Goal: Task Accomplishment & Management: Use online tool/utility

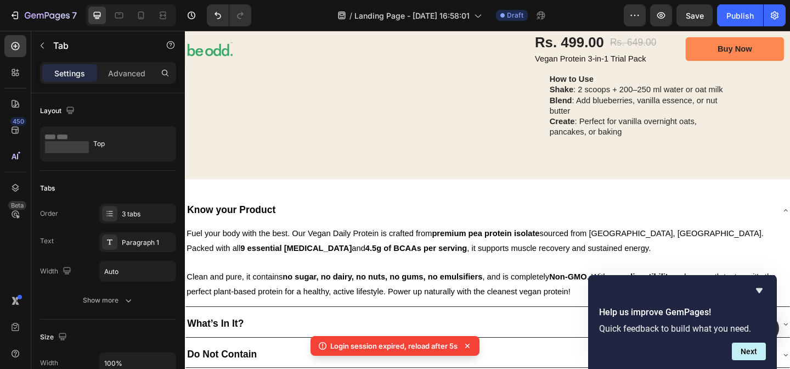
scroll to position [1251, 0]
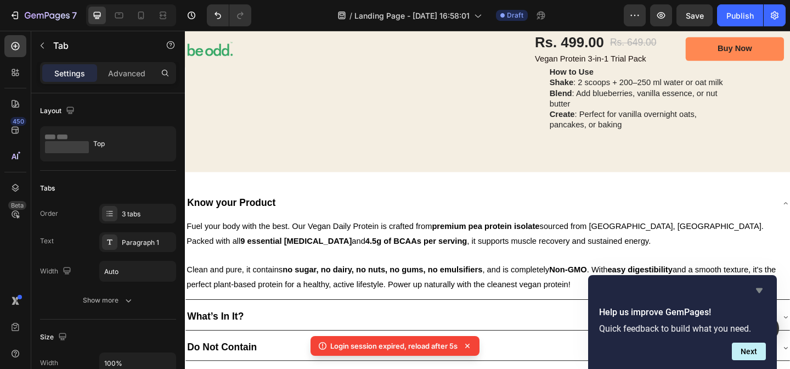
click at [761, 291] on icon "Hide survey" at bounding box center [759, 290] width 13 height 13
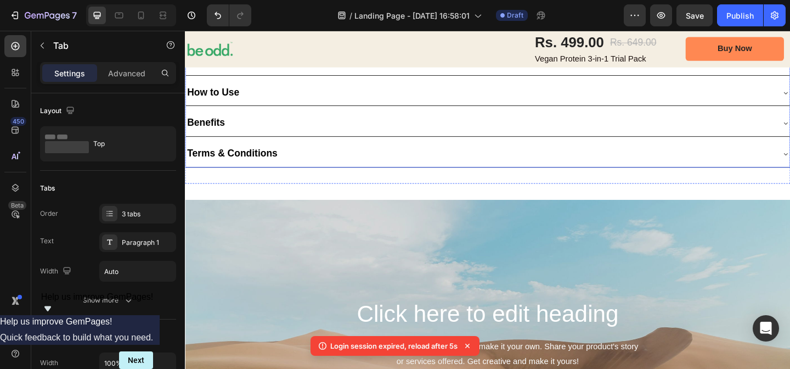
scroll to position [1551, 0]
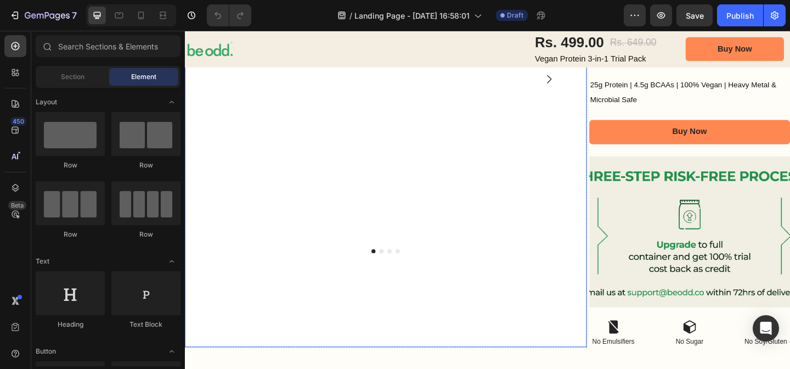
scroll to position [311, 0]
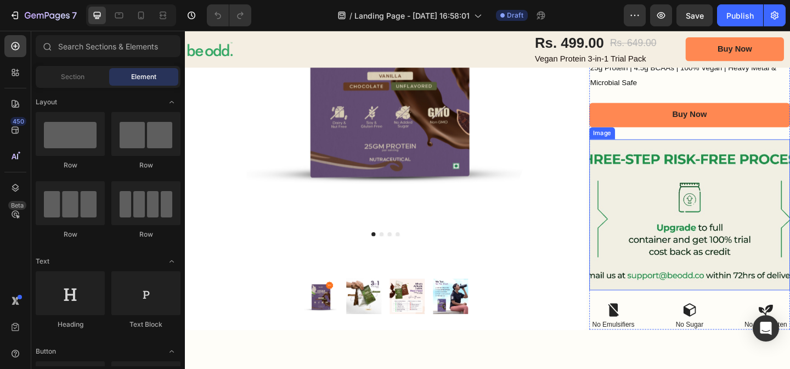
click at [722, 210] on img at bounding box center [734, 231] width 218 height 164
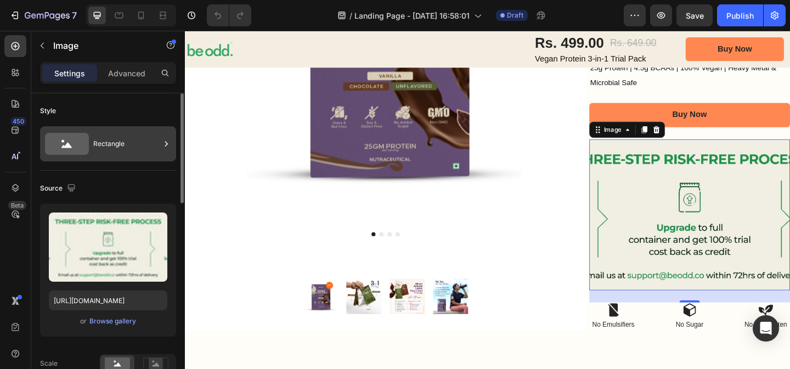
click at [138, 148] on div "Rectangle" at bounding box center [126, 143] width 67 height 25
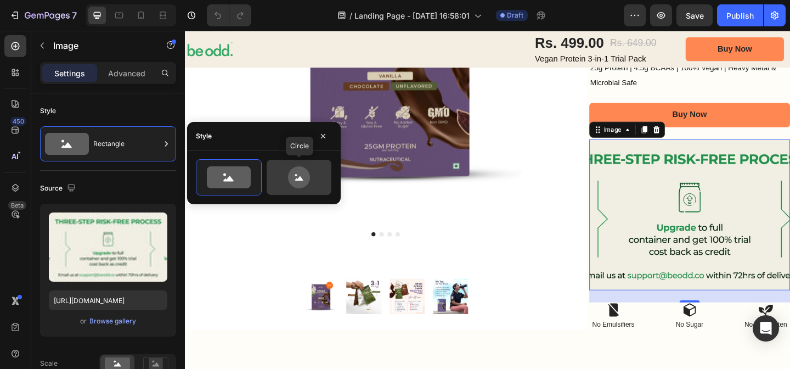
click at [301, 178] on icon at bounding box center [299, 178] width 8 height 4
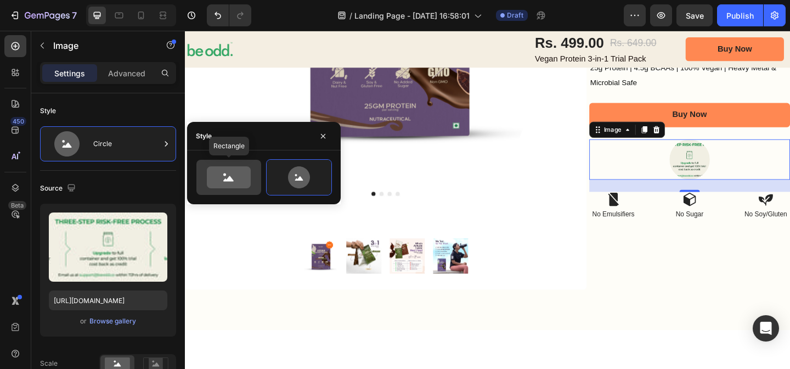
click at [230, 172] on icon at bounding box center [229, 177] width 44 height 22
type input "100"
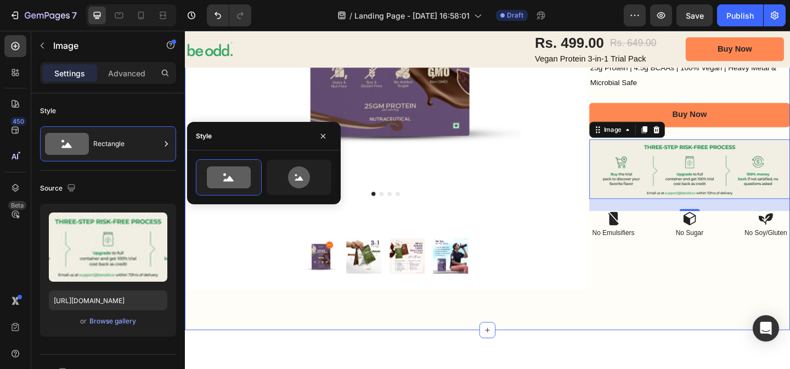
click at [677, 321] on div "Image Row Product Images Product Images Row Row Icon Icon Icon Icon Icon Icon L…" at bounding box center [514, 69] width 658 height 574
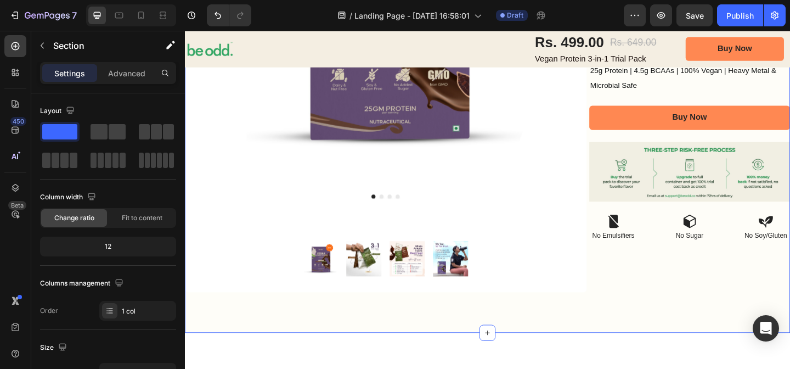
scroll to position [214, 0]
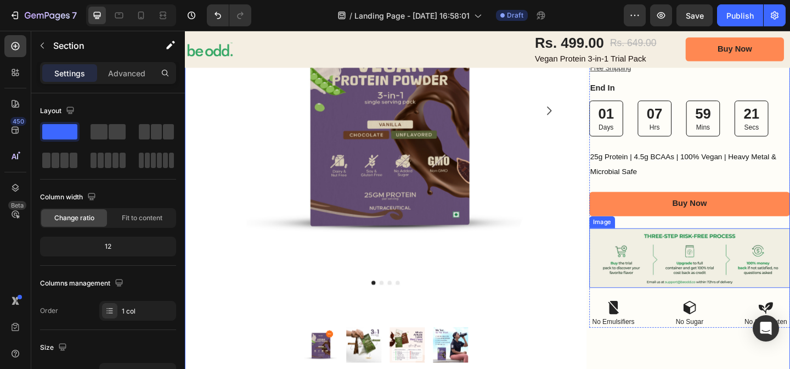
click at [698, 279] on img at bounding box center [734, 277] width 218 height 65
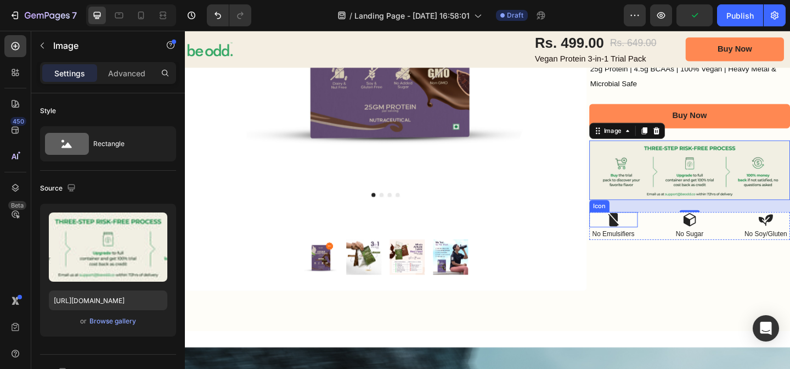
scroll to position [322, 0]
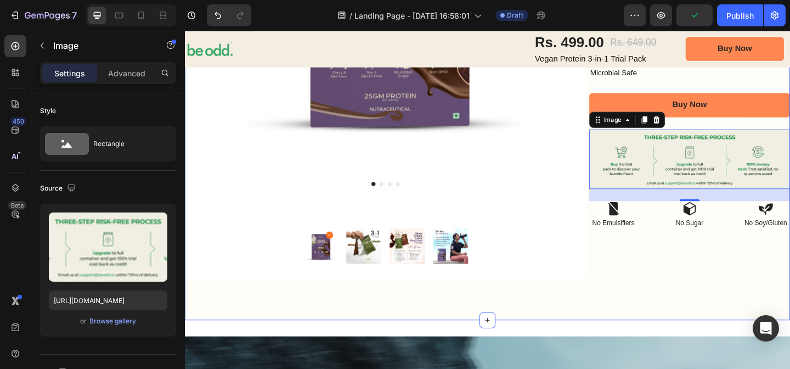
click at [657, 320] on div "Image Row Product Images Product Images Row Row Icon Icon Icon Icon Icon Icon L…" at bounding box center [514, 58] width 658 height 574
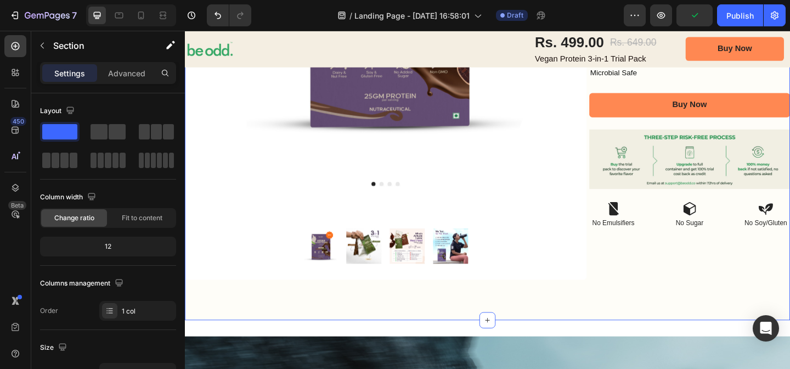
click at [651, 308] on div "Image Row Product Images Product Images Row Row Icon Icon Icon Icon Icon Icon L…" at bounding box center [514, 58] width 658 height 574
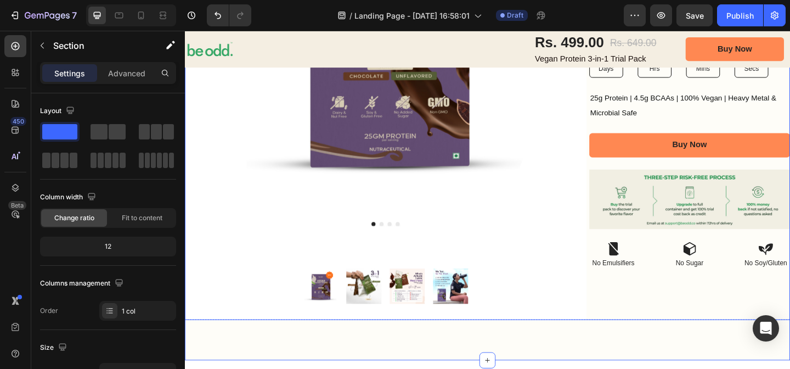
scroll to position [280, 0]
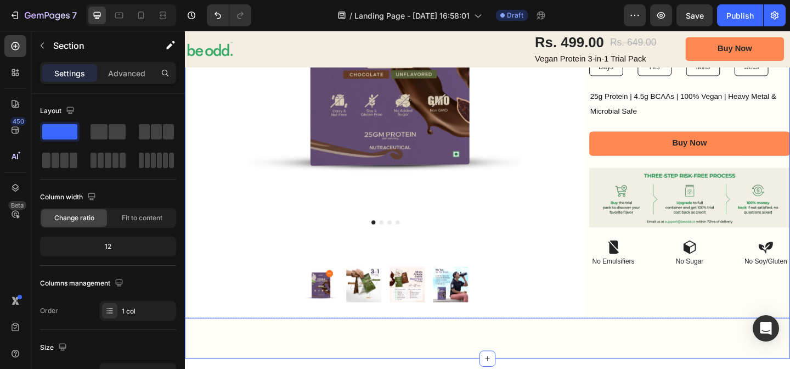
click at [663, 326] on div "Icon Icon Icon Icon Icon Icon List 2,500+ Verified Reviews! Text Block Row VEGA…" at bounding box center [734, 100] width 218 height 486
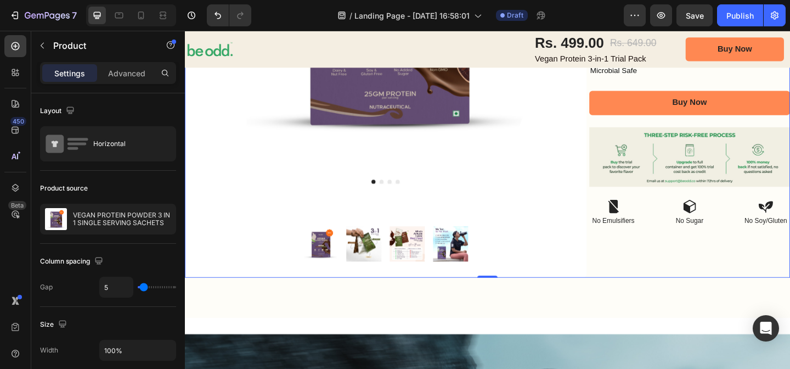
scroll to position [327, 0]
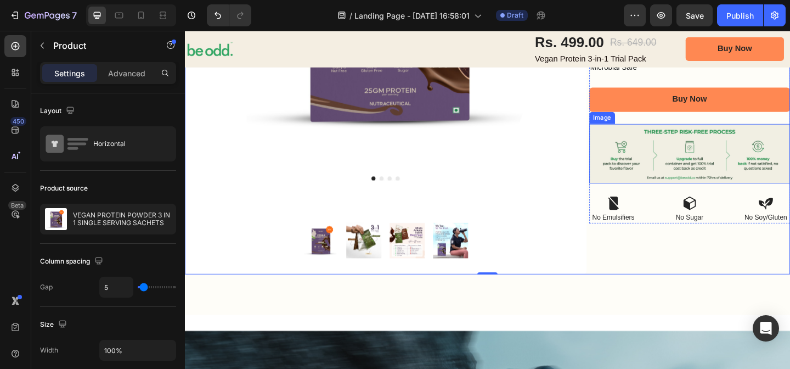
click at [676, 185] on img at bounding box center [734, 164] width 218 height 65
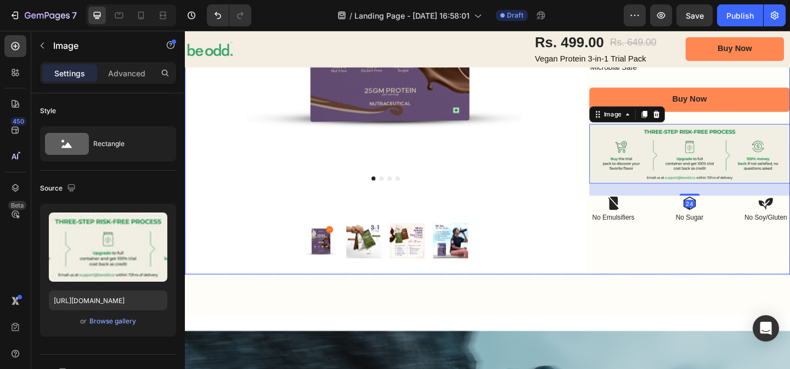
click at [677, 282] on div "Icon Icon Icon Icon Icon Icon List 2,500+ Verified Reviews! Text Block Row VEGA…" at bounding box center [734, 53] width 218 height 486
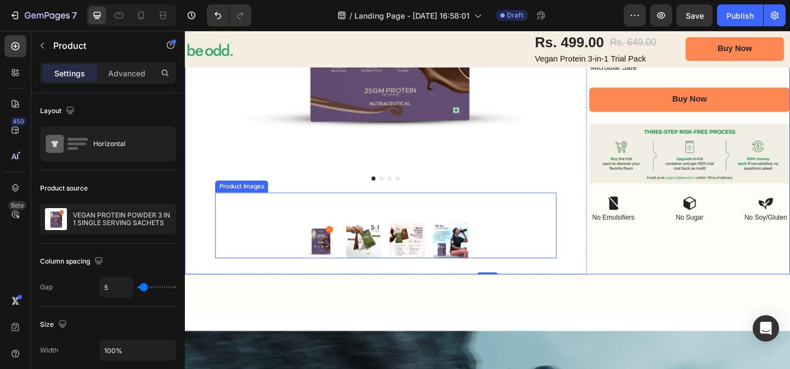
click at [588, 222] on div at bounding box center [403, 223] width 371 height 33
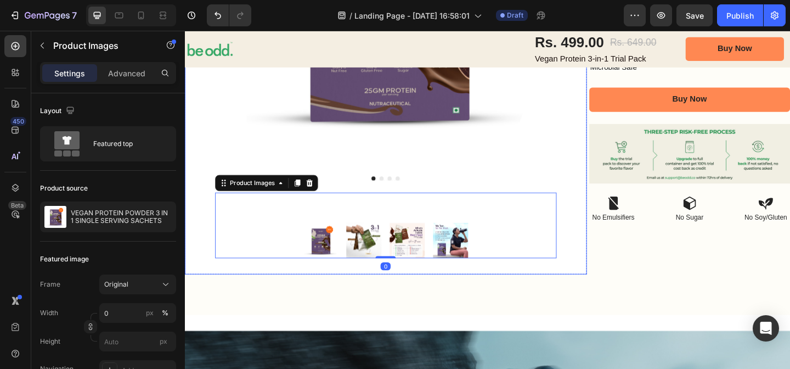
click at [608, 183] on div "Product Images Product Images 0 Row" at bounding box center [403, 53] width 437 height 486
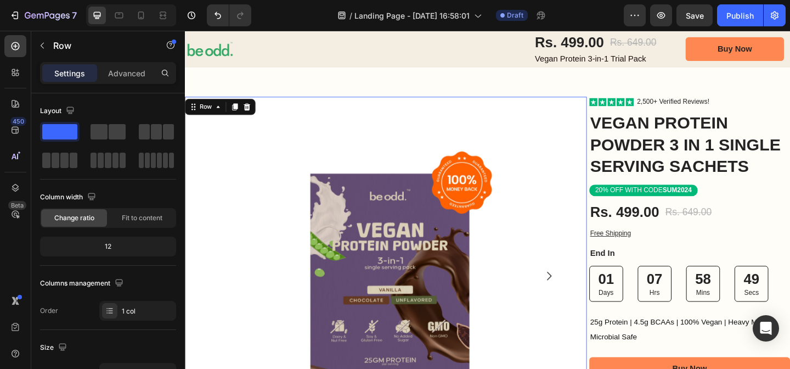
scroll to position [0, 0]
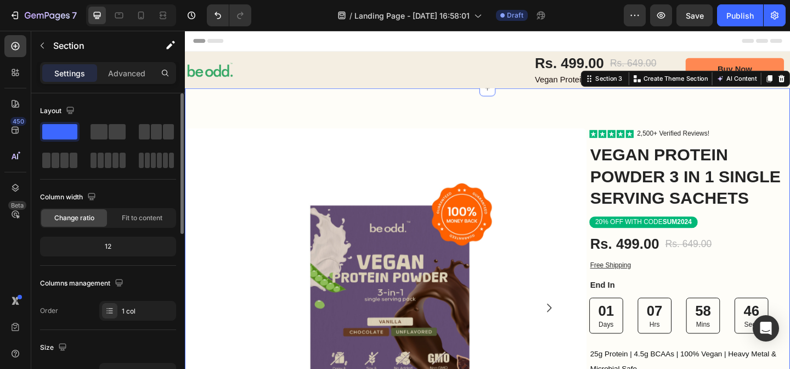
click at [116, 247] on div "12" at bounding box center [108, 246] width 132 height 15
click at [106, 247] on div "12" at bounding box center [108, 246] width 132 height 15
click at [140, 218] on span "Fit to content" at bounding box center [142, 218] width 41 height 10
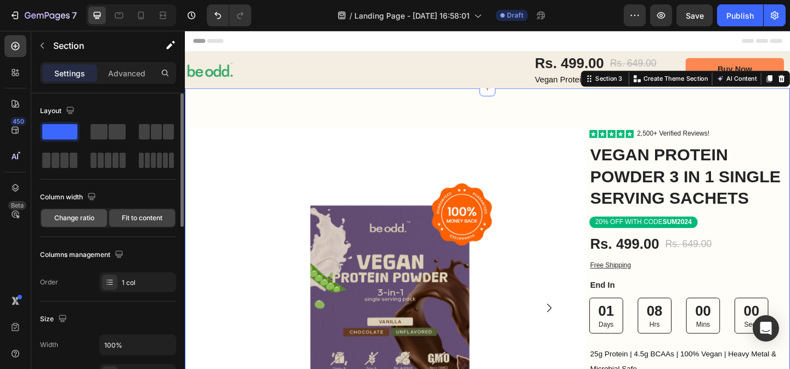
click at [84, 221] on span "Change ratio" at bounding box center [74, 218] width 40 height 10
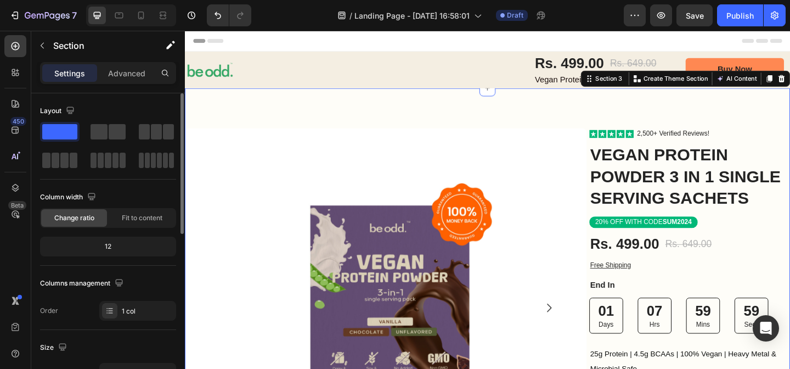
click at [106, 247] on div "12" at bounding box center [108, 246] width 132 height 15
drag, startPoint x: 109, startPoint y: 243, endPoint x: 84, endPoint y: 243, distance: 24.1
click at [84, 243] on div "12" at bounding box center [108, 246] width 132 height 15
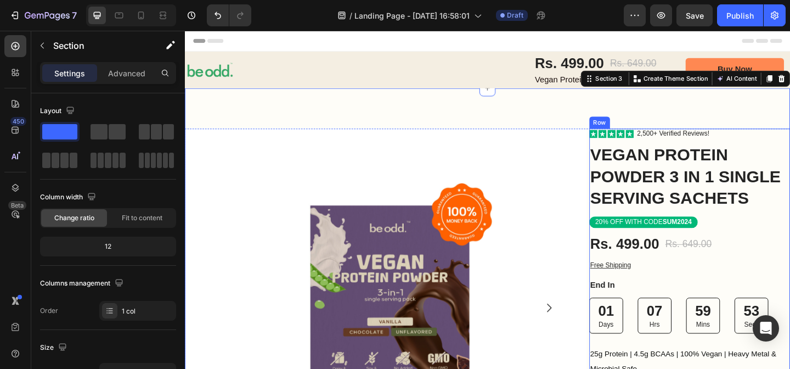
click at [666, 150] on div "Icon Icon Icon Icon Icon Icon List 2,500+ Verified Reviews! Text Block Row VEGA…" at bounding box center [734, 352] width 218 height 431
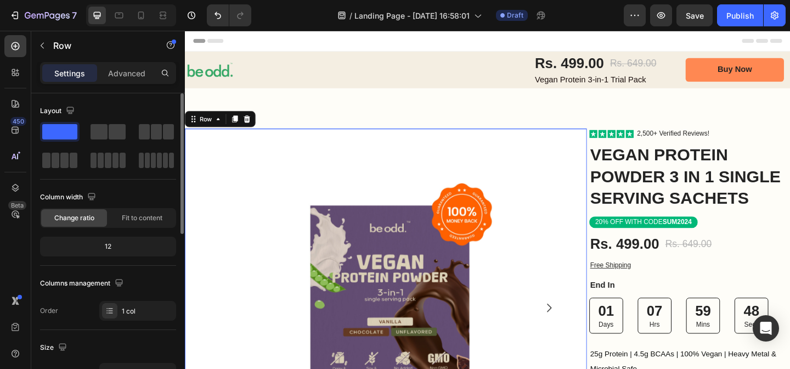
click at [108, 252] on div "12" at bounding box center [108, 246] width 132 height 15
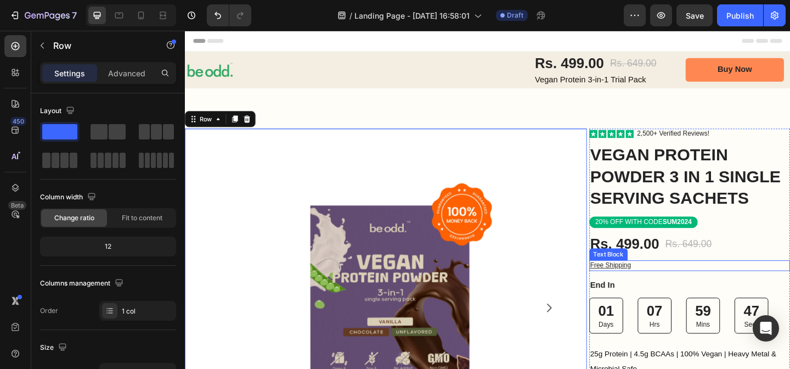
click at [758, 284] on p "Free Shipping" at bounding box center [734, 285] width 216 height 9
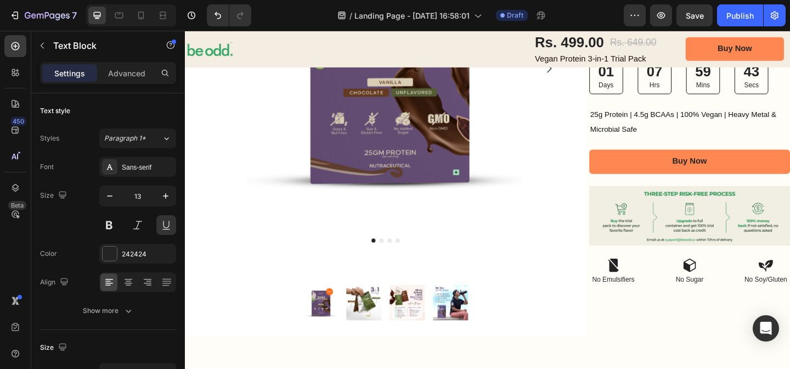
scroll to position [262, 0]
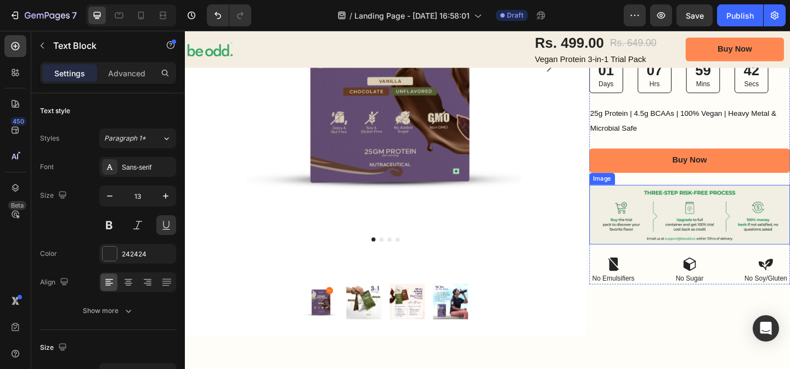
click at [680, 253] on img at bounding box center [734, 230] width 218 height 65
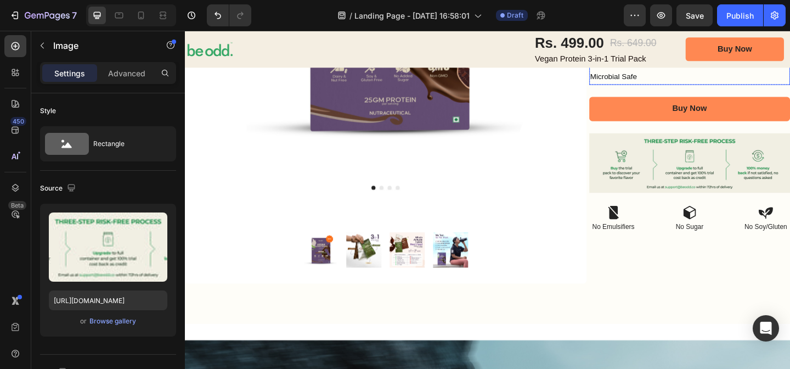
scroll to position [384, 0]
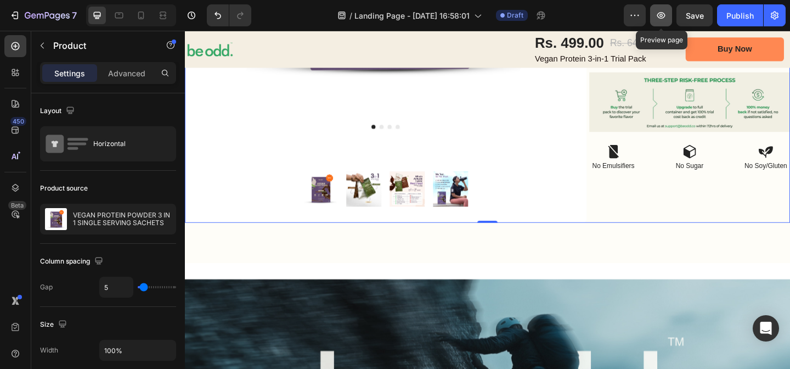
click at [663, 10] on icon "button" at bounding box center [660, 15] width 11 height 11
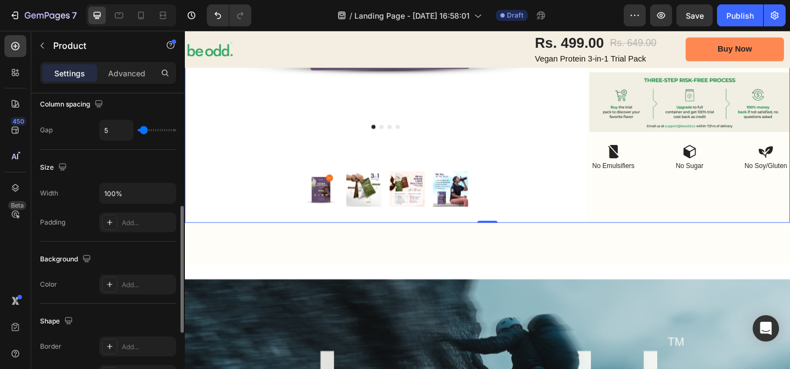
scroll to position [206, 0]
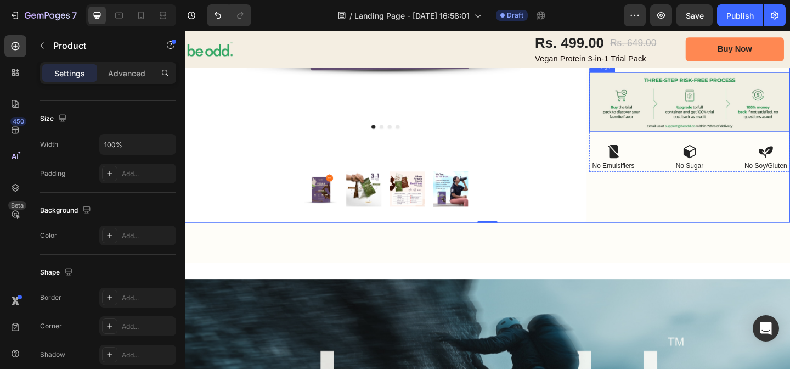
click at [668, 135] on img at bounding box center [734, 108] width 218 height 65
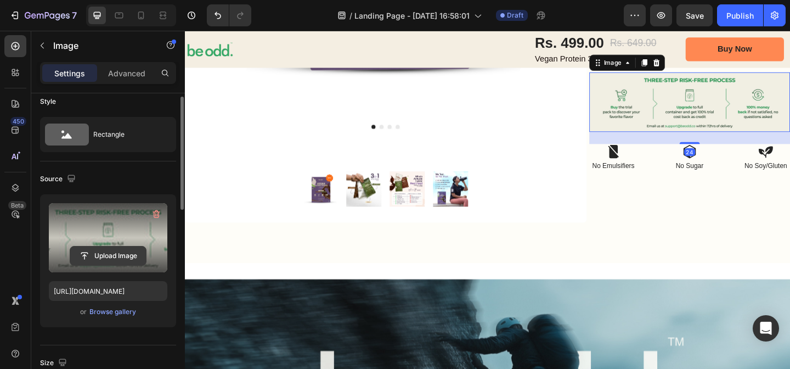
scroll to position [10, 0]
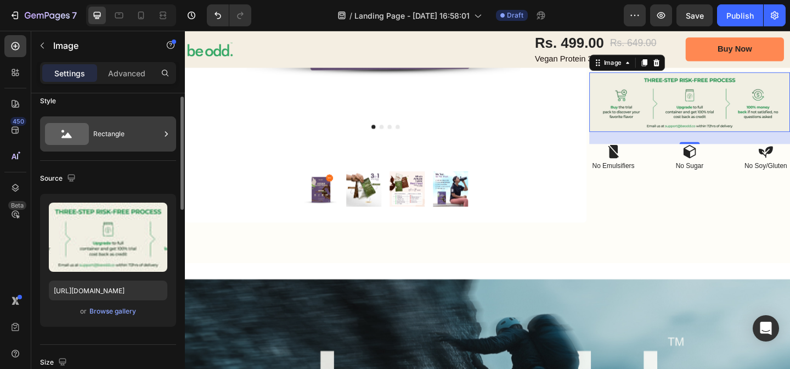
click at [115, 134] on div "Rectangle" at bounding box center [126, 133] width 67 height 25
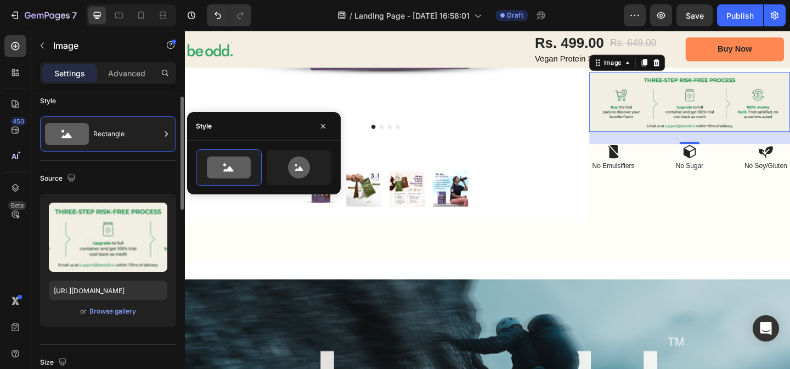
click at [106, 165] on div "Source Upload Image [URL][DOMAIN_NAME] or Browse gallery" at bounding box center [108, 253] width 136 height 184
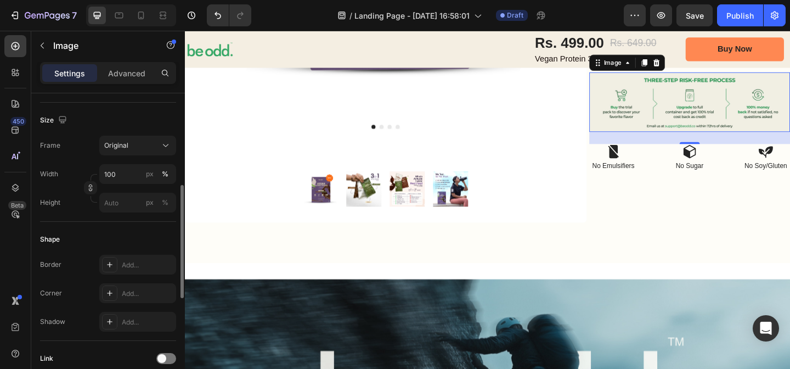
scroll to position [251, 0]
click at [126, 201] on input "px %" at bounding box center [137, 204] width 77 height 20
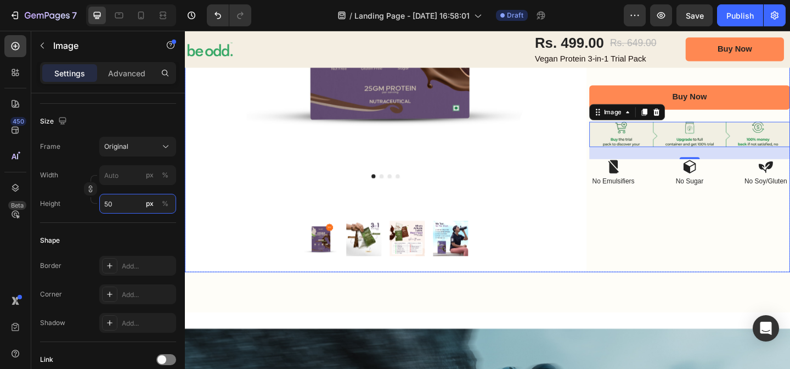
scroll to position [331, 0]
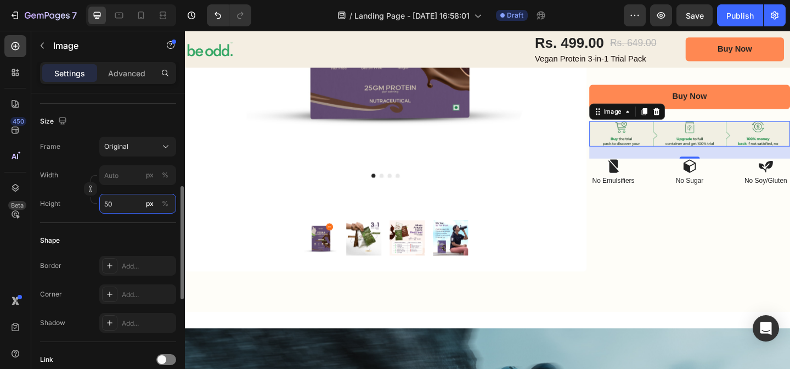
drag, startPoint x: 118, startPoint y: 205, endPoint x: 90, endPoint y: 205, distance: 28.5
click at [89, 205] on div "Height 50 px %" at bounding box center [108, 204] width 136 height 20
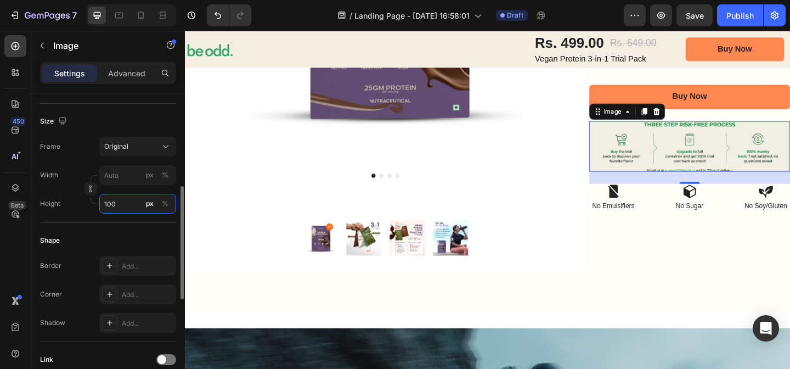
drag, startPoint x: 119, startPoint y: 206, endPoint x: 107, endPoint y: 205, distance: 12.1
click at [107, 205] on input "100" at bounding box center [137, 204] width 77 height 20
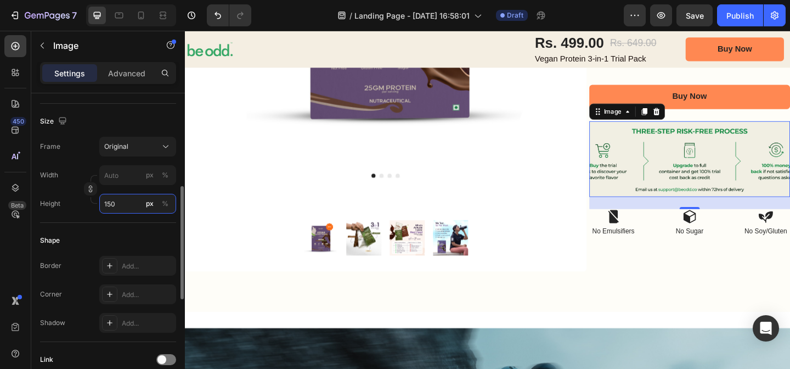
drag, startPoint x: 114, startPoint y: 205, endPoint x: 91, endPoint y: 205, distance: 23.6
click at [91, 205] on div "Height 150 px %" at bounding box center [108, 204] width 136 height 20
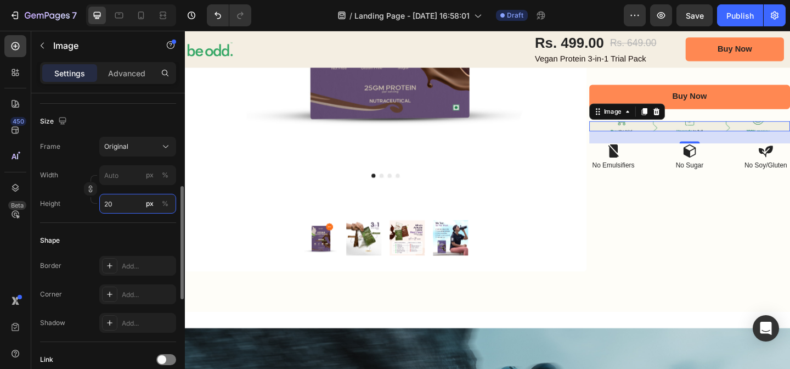
type input "2"
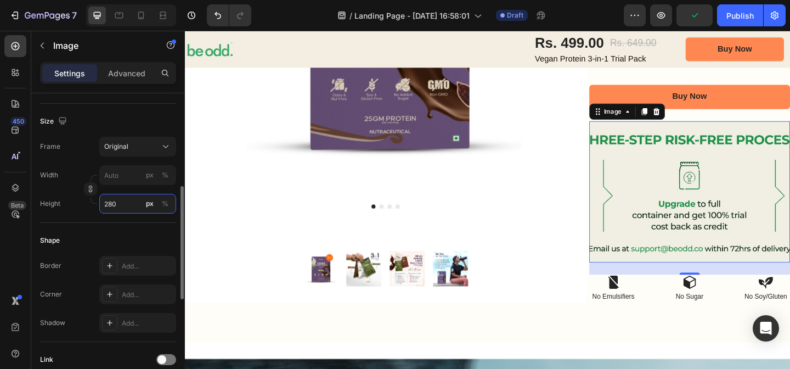
drag, startPoint x: 109, startPoint y: 205, endPoint x: 98, endPoint y: 205, distance: 11.5
click at [98, 205] on div "Height 280 px %" at bounding box center [108, 204] width 136 height 20
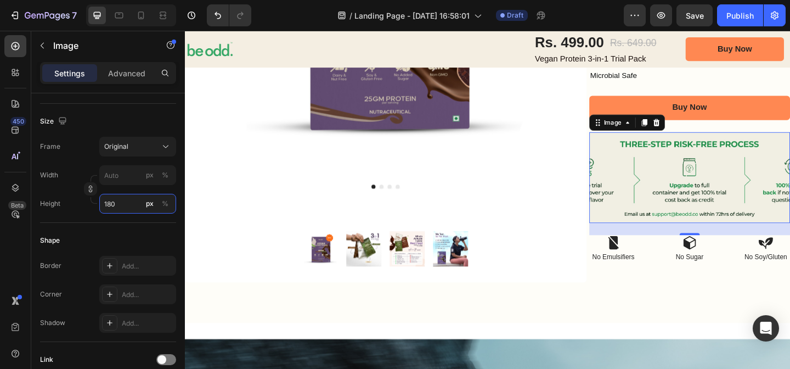
scroll to position [300, 0]
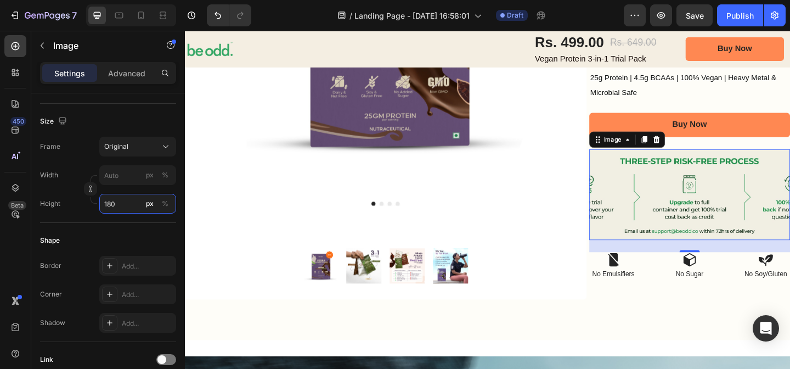
type input "180"
click at [716, 211] on img at bounding box center [734, 209] width 218 height 99
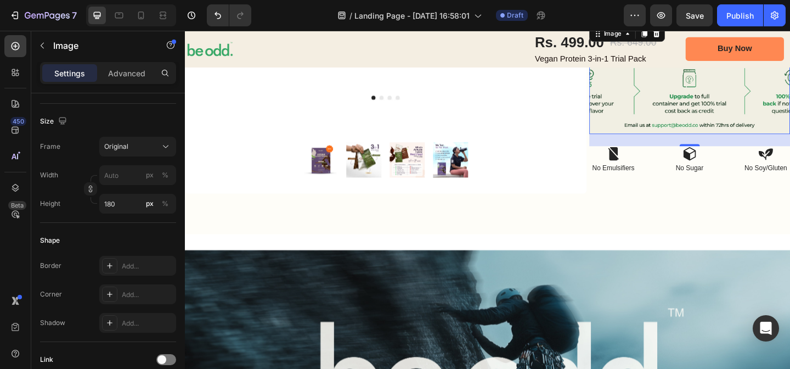
scroll to position [430, 0]
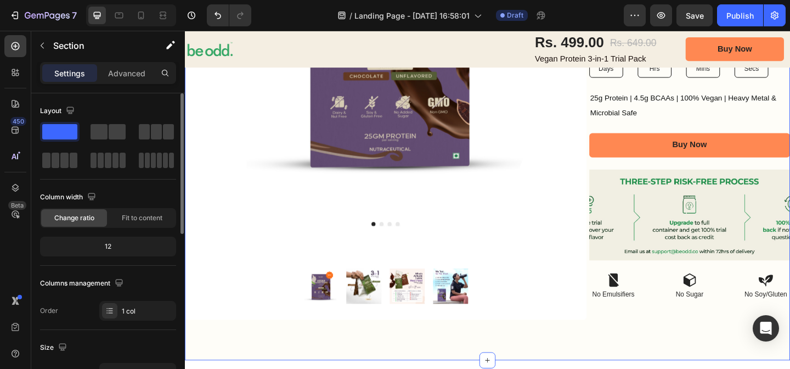
scroll to position [276, 0]
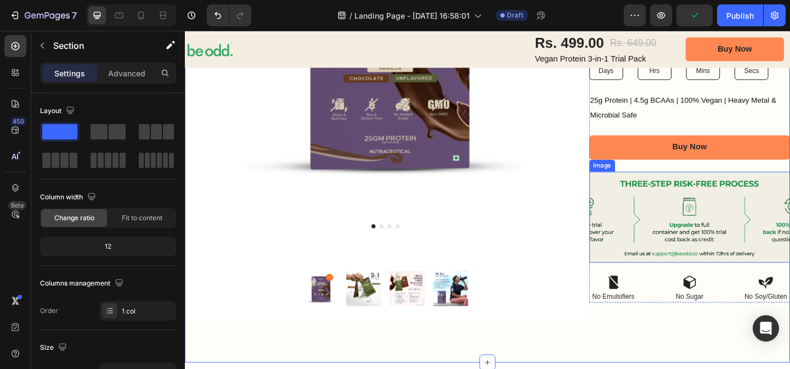
click at [643, 194] on img at bounding box center [734, 233] width 218 height 99
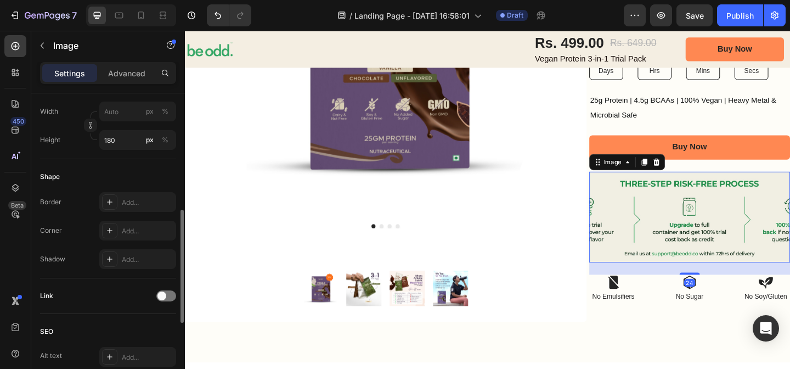
scroll to position [306, 0]
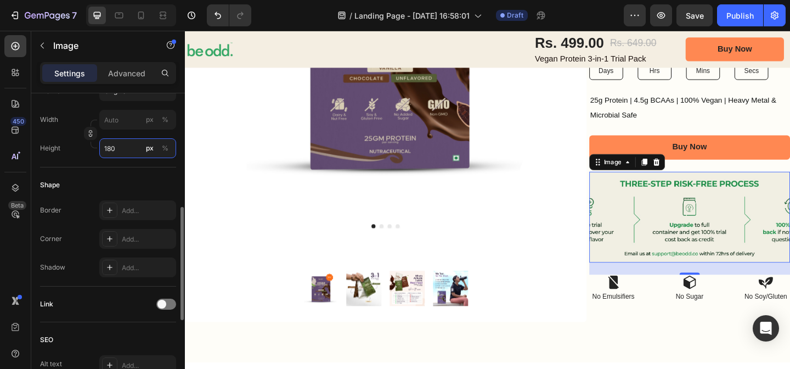
click at [114, 147] on input "180" at bounding box center [137, 148] width 77 height 20
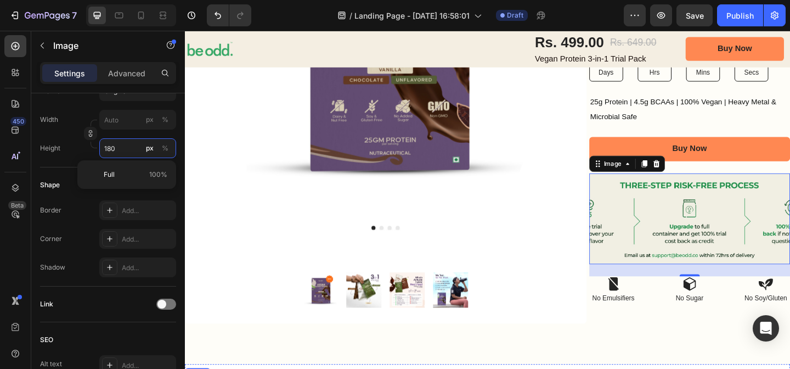
scroll to position [246, 0]
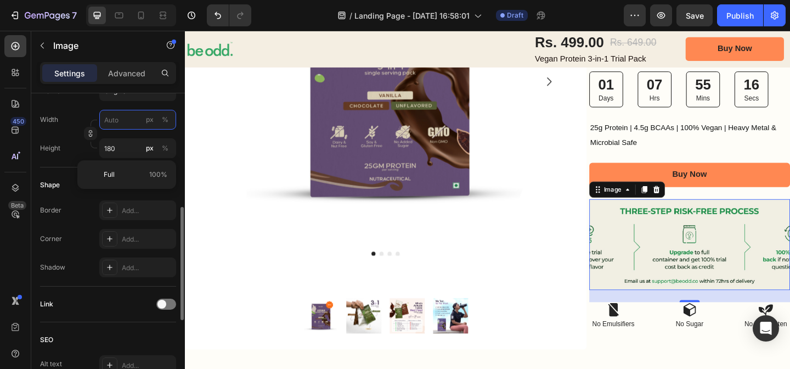
click at [127, 125] on input "px %" at bounding box center [137, 120] width 77 height 20
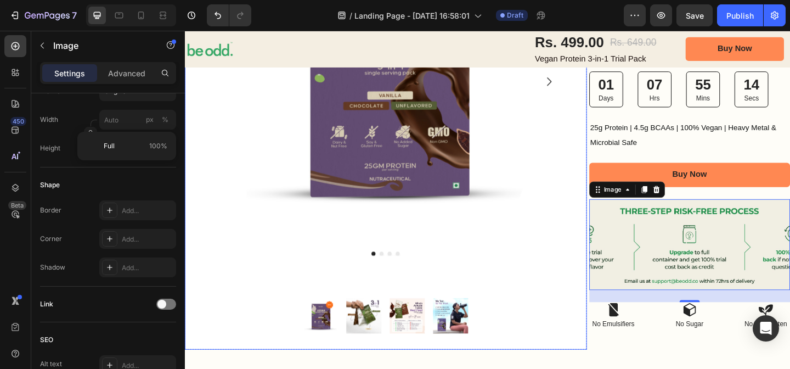
click at [206, 135] on div "Product Images Product Images Row" at bounding box center [403, 134] width 437 height 486
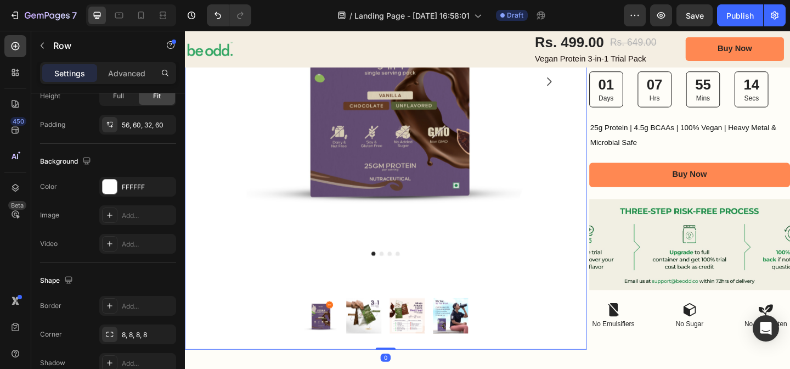
scroll to position [0, 0]
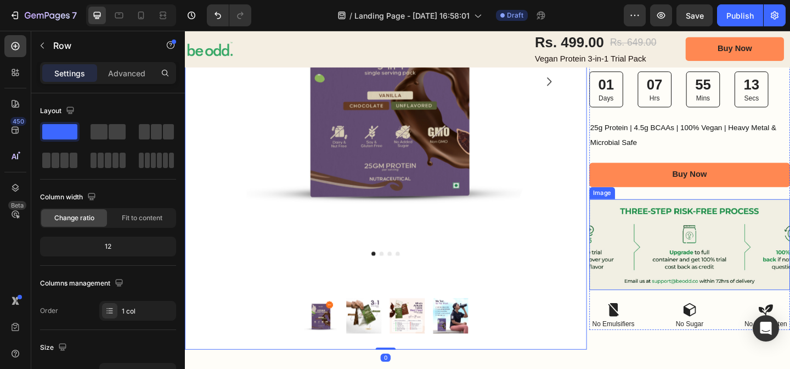
click at [710, 270] on img at bounding box center [734, 263] width 218 height 99
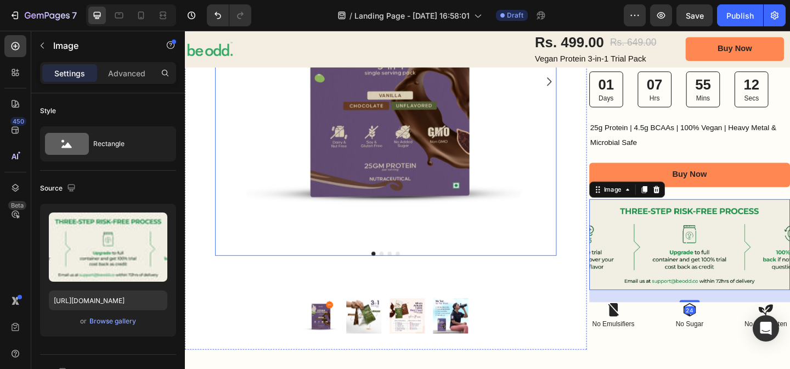
click at [569, 231] on div at bounding box center [403, 85] width 371 height 327
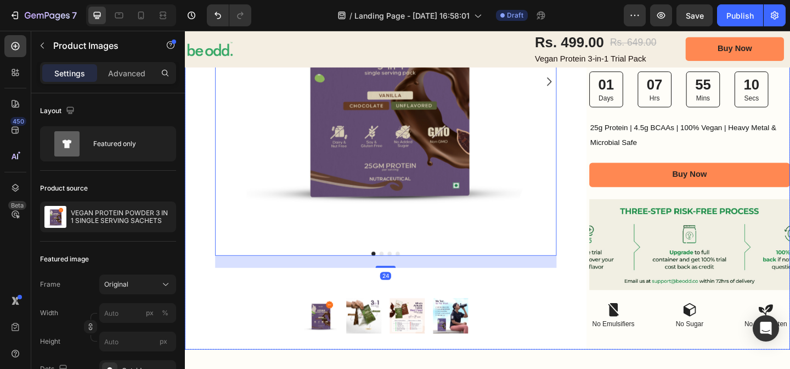
click at [640, 366] on div "Icon Icon Icon Icon Icon Icon List 2,500+ Verified Reviews! Text Block Row VEGA…" at bounding box center [734, 134] width 218 height 486
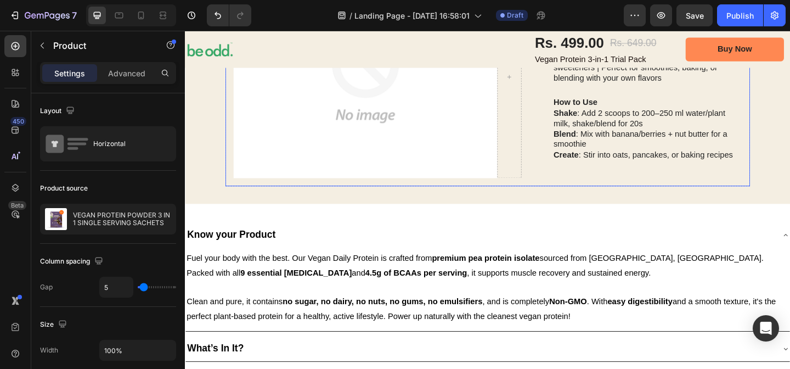
scroll to position [1273, 0]
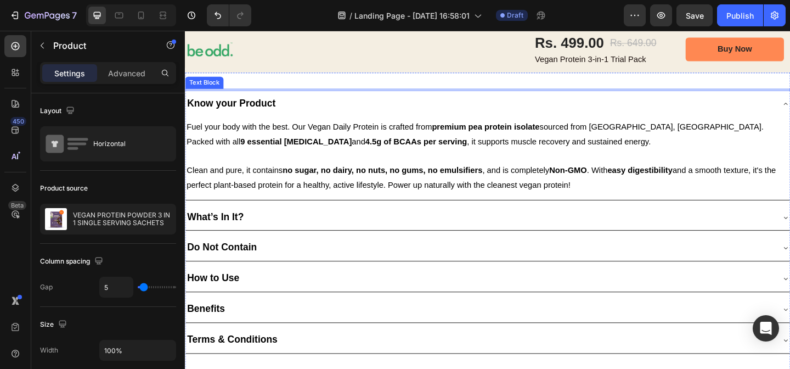
click at [285, 94] on div at bounding box center [514, 95] width 658 height 2
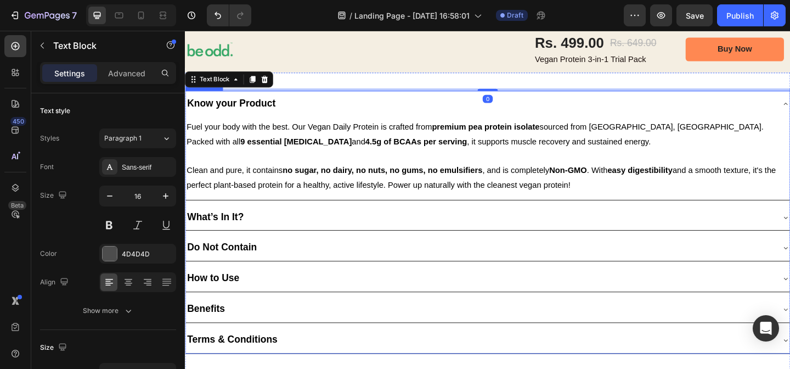
click at [320, 105] on div "Know your Product" at bounding box center [505, 110] width 640 height 20
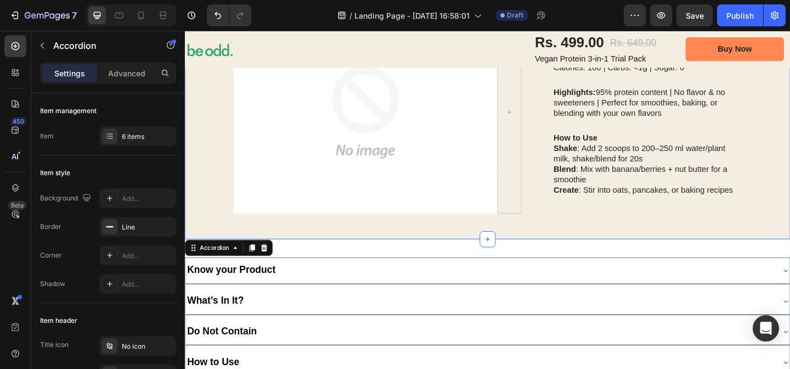
scroll to position [1120, 0]
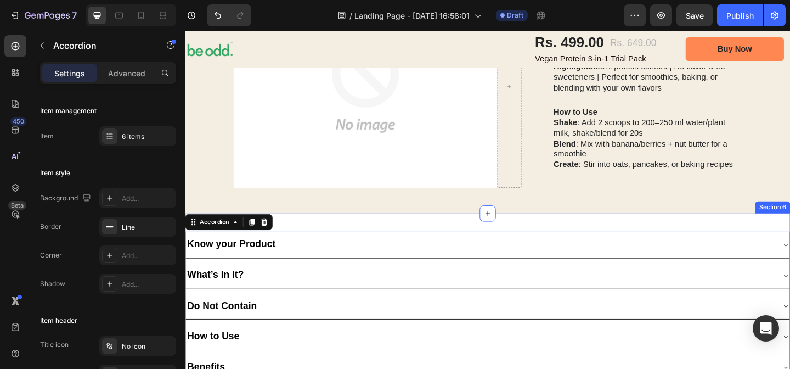
click at [333, 239] on div "Text Block Know your Product What’s In It? Do Not Contain How to Use Benefits T…" at bounding box center [514, 345] width 658 height 233
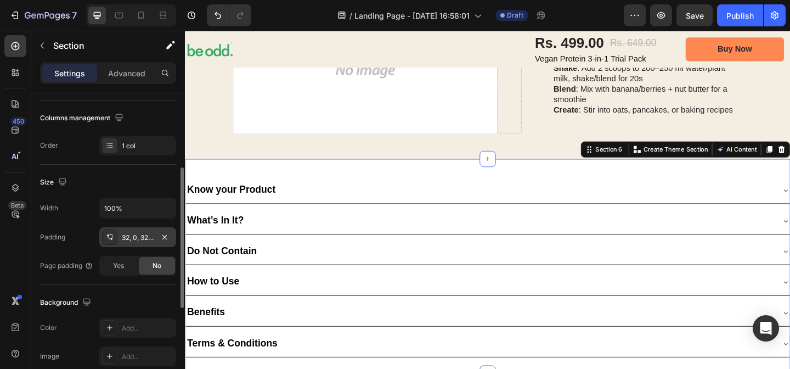
scroll to position [166, 0]
click at [132, 238] on div "32, 0, 32, 0" at bounding box center [138, 237] width 32 height 10
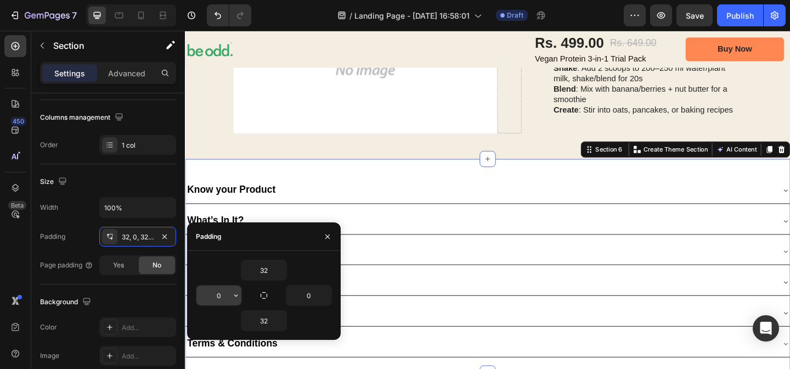
click at [221, 301] on input "0" at bounding box center [218, 295] width 45 height 20
type input "10"
click at [308, 292] on input "0" at bounding box center [308, 295] width 45 height 20
type input "10"
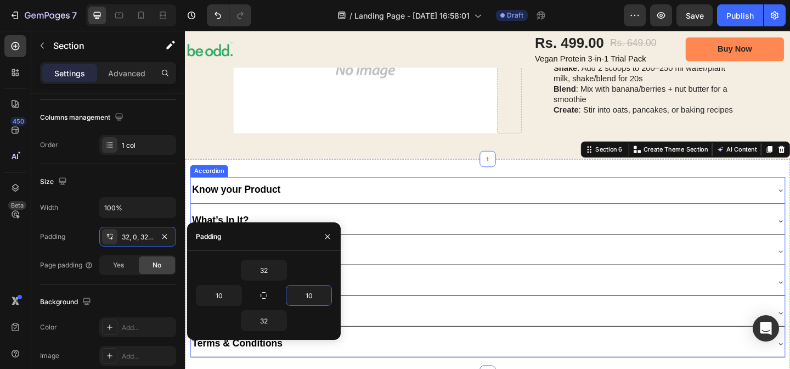
click at [489, 270] on div "Do Not Contain" at bounding box center [505, 271] width 629 height 20
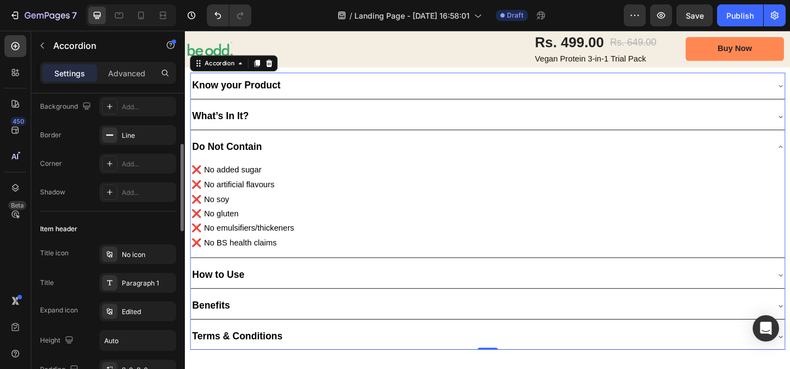
scroll to position [171, 0]
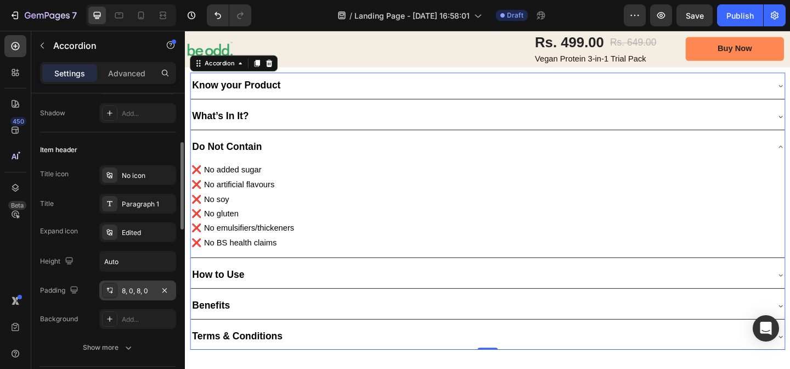
click at [134, 293] on div "8, 0, 8, 0" at bounding box center [138, 291] width 32 height 10
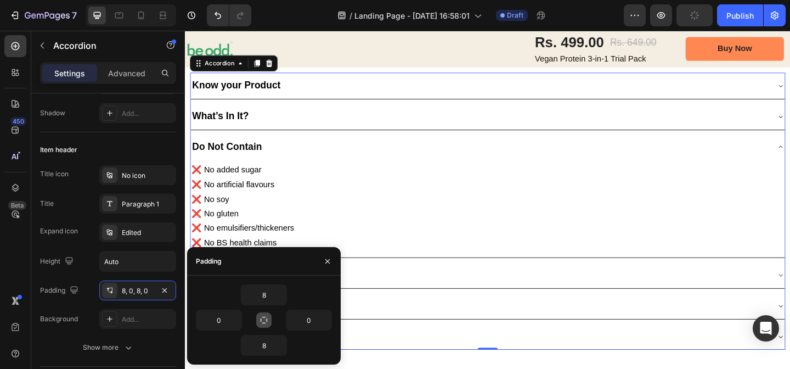
click at [263, 320] on icon "button" at bounding box center [263, 319] width 9 height 9
type input "8"
click at [263, 320] on icon "button" at bounding box center [263, 319] width 9 height 9
click at [224, 321] on input "8" at bounding box center [218, 320] width 45 height 20
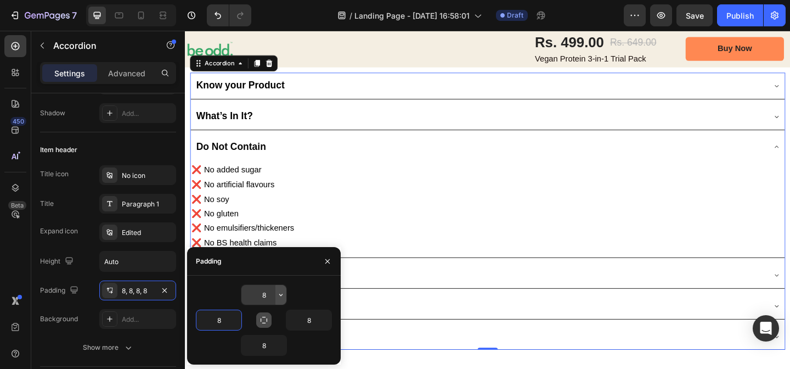
click at [282, 294] on icon "button" at bounding box center [280, 294] width 9 height 9
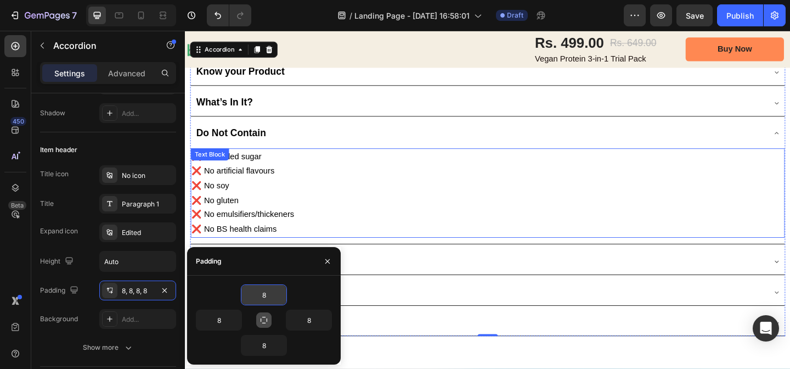
scroll to position [1296, 0]
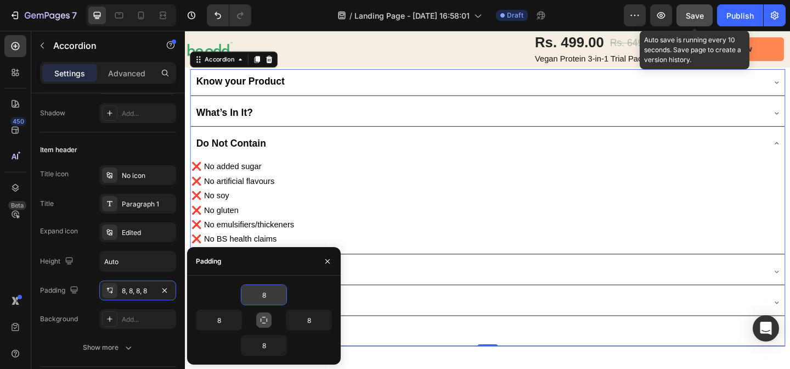
click at [701, 12] on span "Save" at bounding box center [695, 15] width 18 height 9
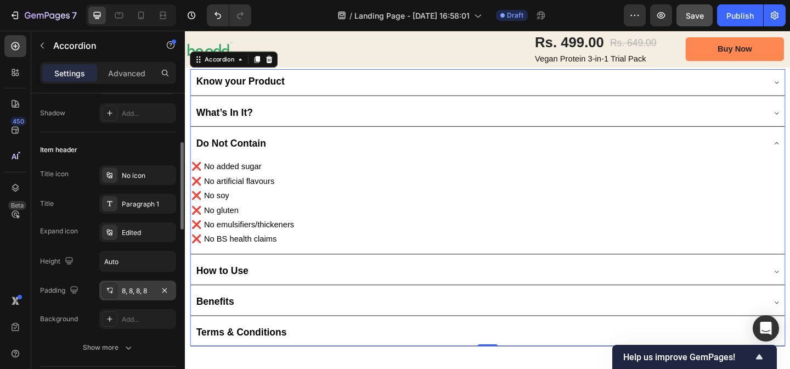
click at [137, 283] on div "8, 8, 8, 8" at bounding box center [137, 290] width 77 height 20
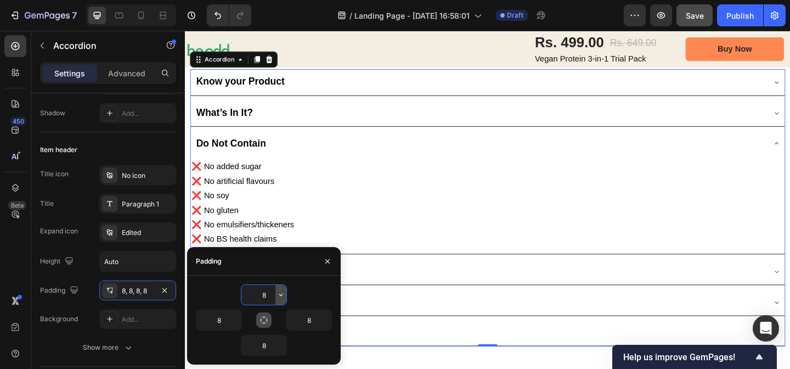
click at [282, 298] on icon "button" at bounding box center [280, 294] width 9 height 9
click at [259, 294] on input "8" at bounding box center [263, 295] width 45 height 20
click at [265, 294] on input "8" at bounding box center [263, 295] width 45 height 20
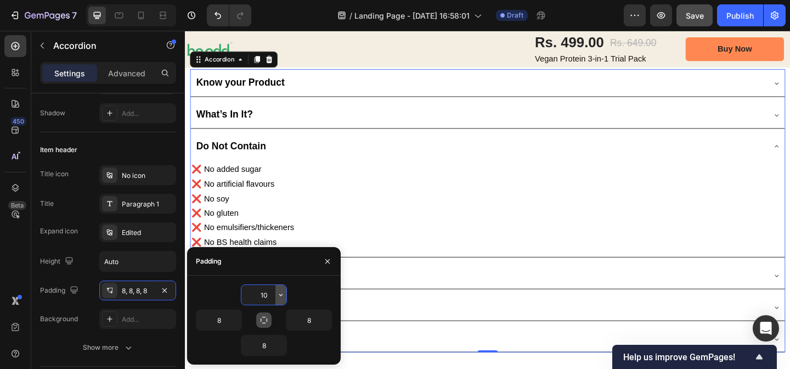
type input "10"
drag, startPoint x: 275, startPoint y: 296, endPoint x: 267, endPoint y: 296, distance: 8.2
click at [265, 295] on input "10" at bounding box center [263, 295] width 45 height 20
drag, startPoint x: 267, startPoint y: 295, endPoint x: 251, endPoint y: 295, distance: 15.4
click at [251, 295] on input "10" at bounding box center [263, 295] width 45 height 20
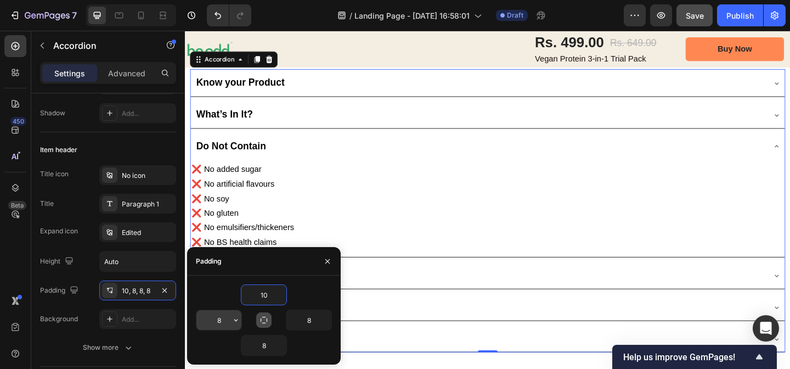
click at [225, 318] on input "8" at bounding box center [218, 320] width 45 height 20
paste input "10"
type input "10"
click at [304, 322] on input "8" at bounding box center [308, 320] width 45 height 20
paste input "10"
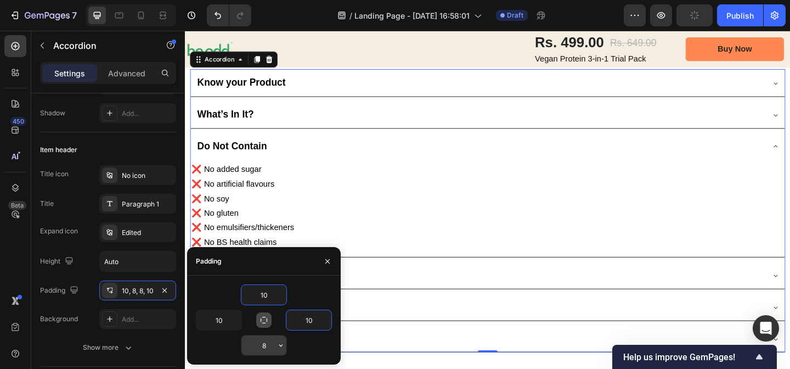
type input "10"
click at [269, 346] on input "8" at bounding box center [263, 345] width 45 height 20
paste input "text"
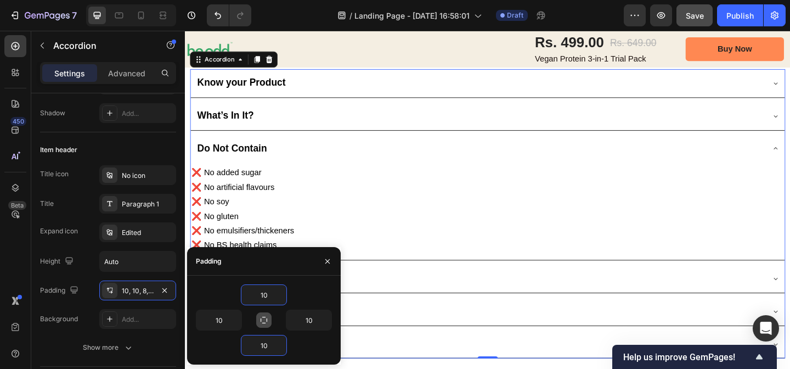
type input "10"
click at [462, 302] on div "How to Use" at bounding box center [505, 300] width 618 height 20
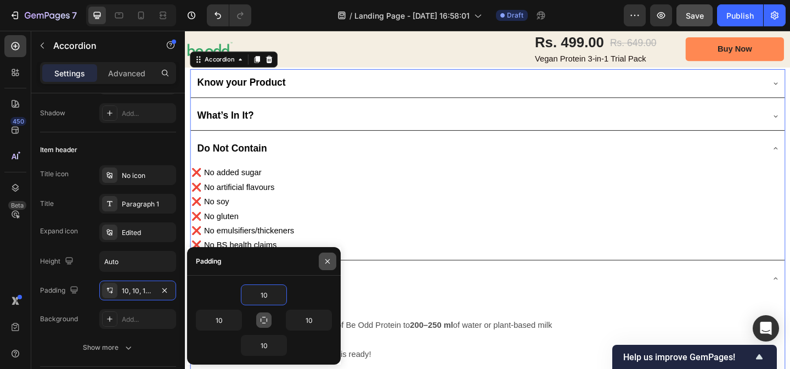
click at [328, 262] on icon "button" at bounding box center [327, 261] width 9 height 9
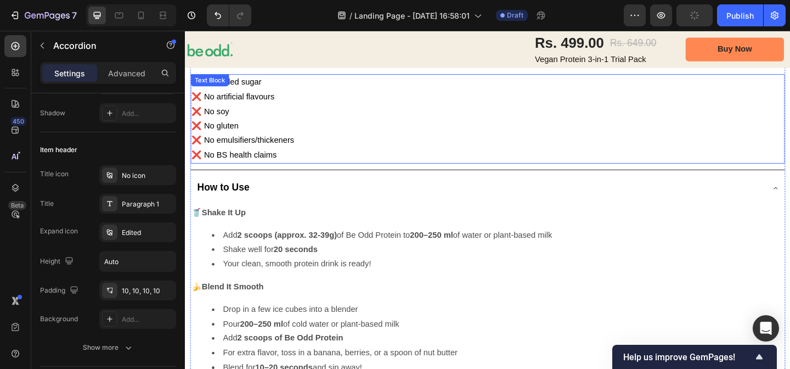
scroll to position [1369, 0]
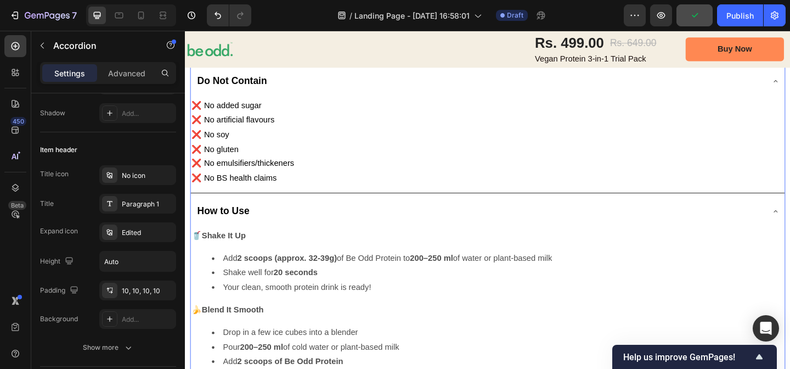
click at [381, 221] on div "How to Use" at bounding box center [505, 227] width 618 height 20
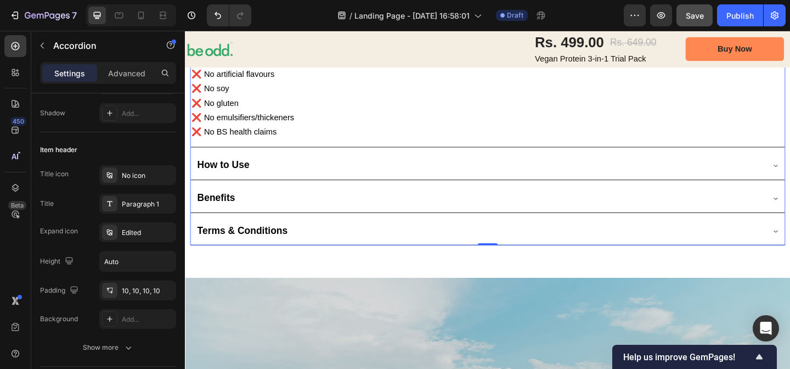
scroll to position [1420, 0]
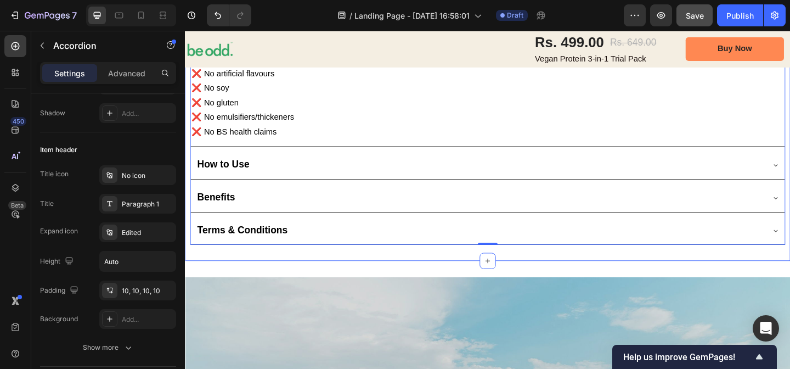
click at [346, 274] on div "Text Block Know your Product What’s In It? Do Not Contain ❌ No added sugar ❌ No…" at bounding box center [514, 105] width 658 height 352
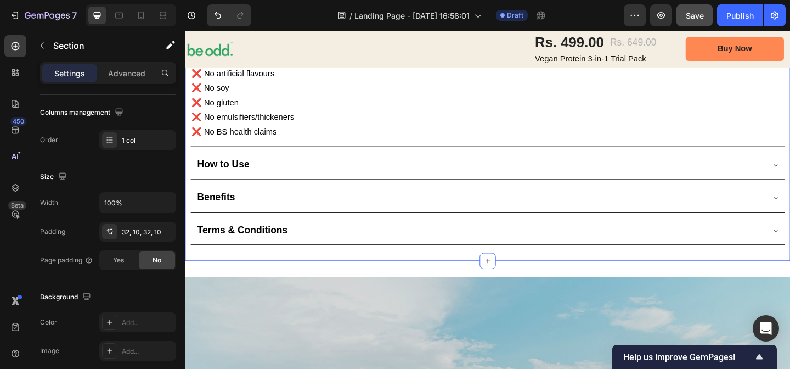
scroll to position [0, 0]
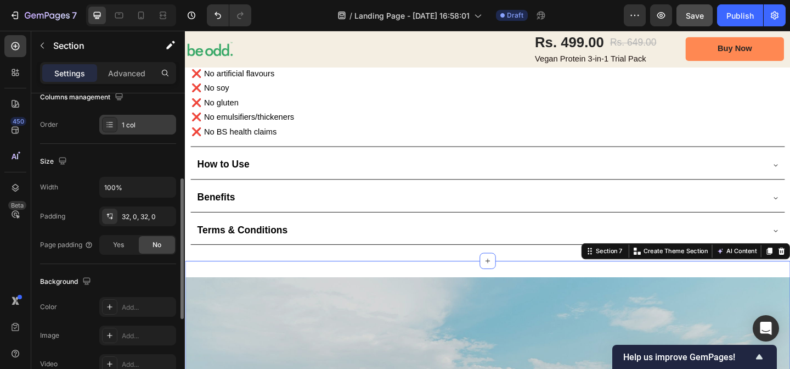
scroll to position [187, 0]
click at [141, 217] on div "32, 0, 32, 0" at bounding box center [138, 216] width 32 height 10
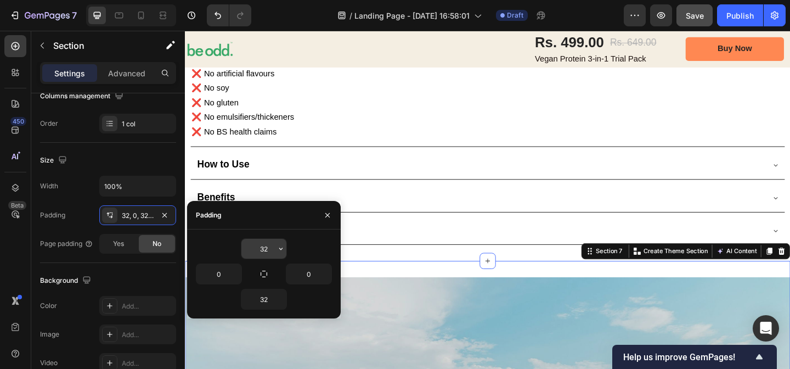
click at [267, 248] on input "32" at bounding box center [263, 249] width 45 height 20
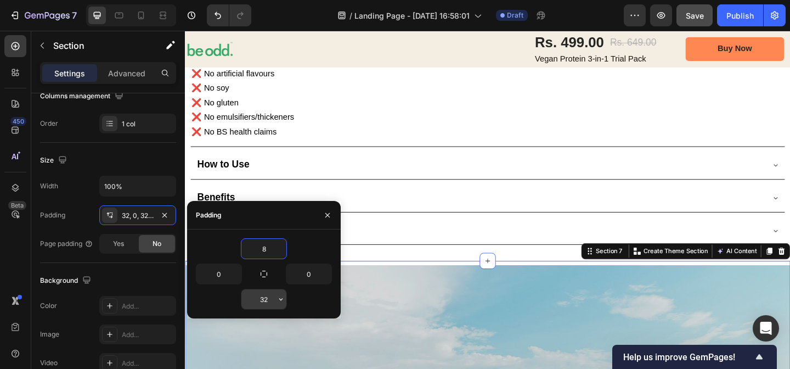
type input "8"
click at [266, 299] on input "32" at bounding box center [263, 299] width 45 height 20
type input "8"
click at [328, 214] on icon "button" at bounding box center [327, 214] width 4 height 4
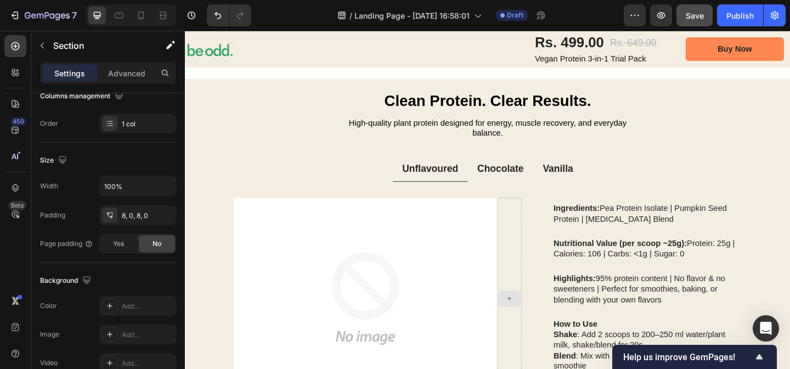
scroll to position [884, 0]
